Goal: Find specific page/section: Find specific page/section

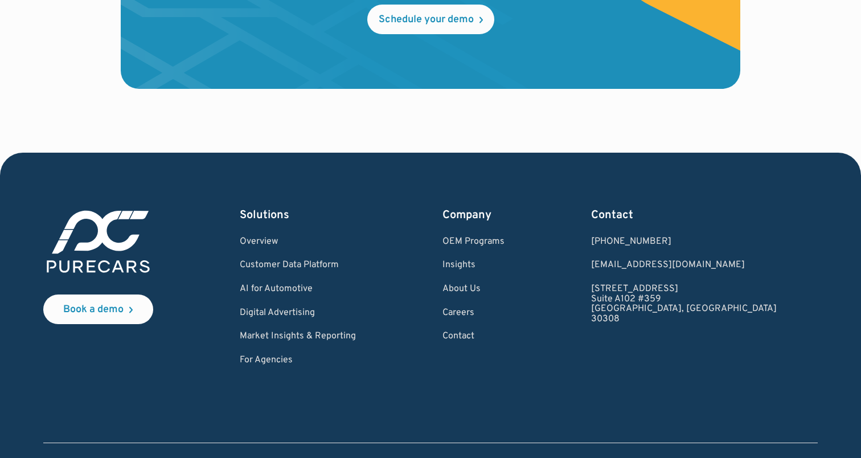
scroll to position [3465, 0]
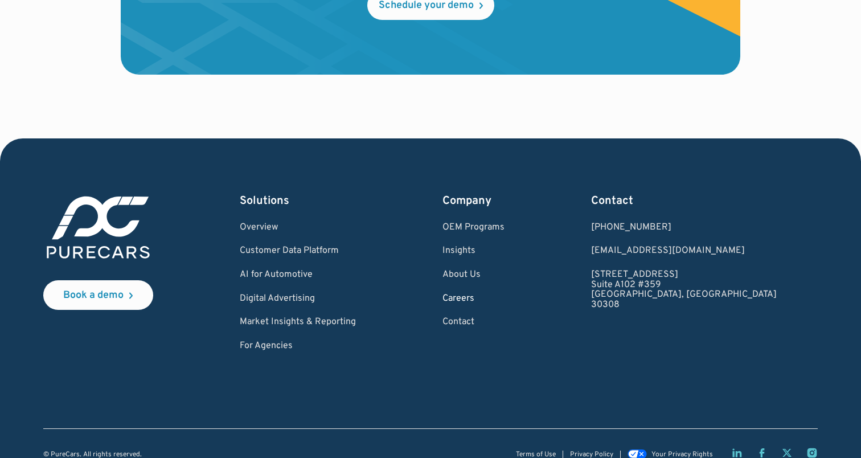
click at [505, 294] on link "Careers" at bounding box center [473, 299] width 62 height 10
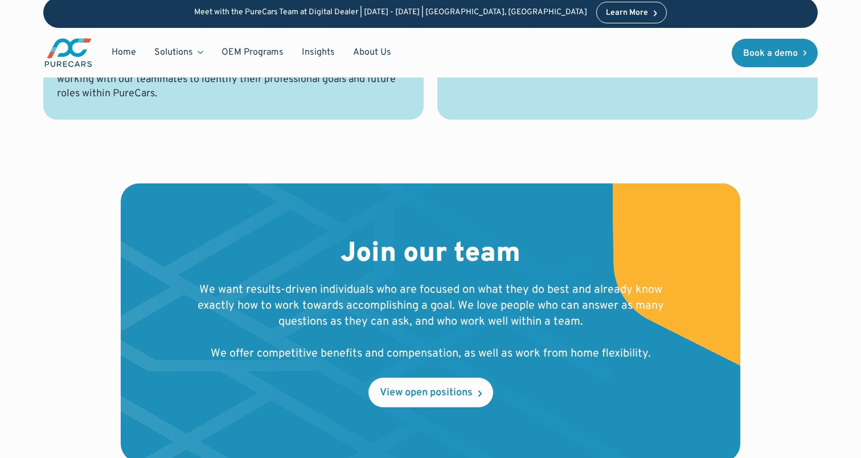
scroll to position [1088, 0]
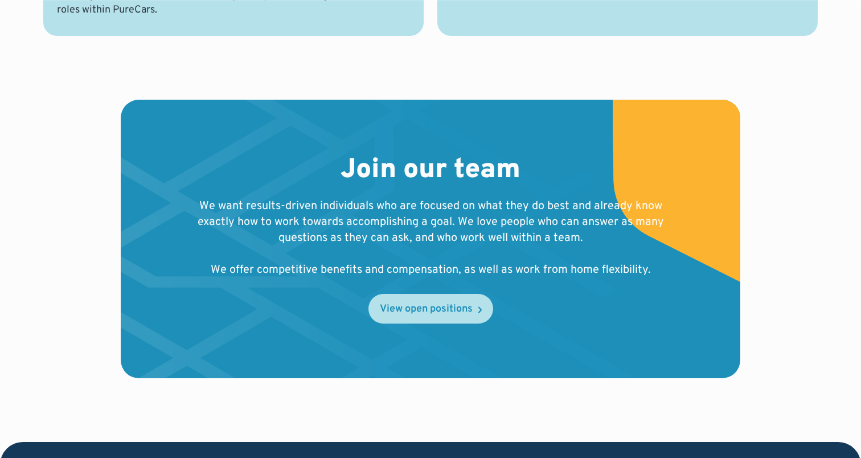
click at [401, 316] on link "View open positions" at bounding box center [430, 309] width 125 height 30
